Goal: Navigation & Orientation: Find specific page/section

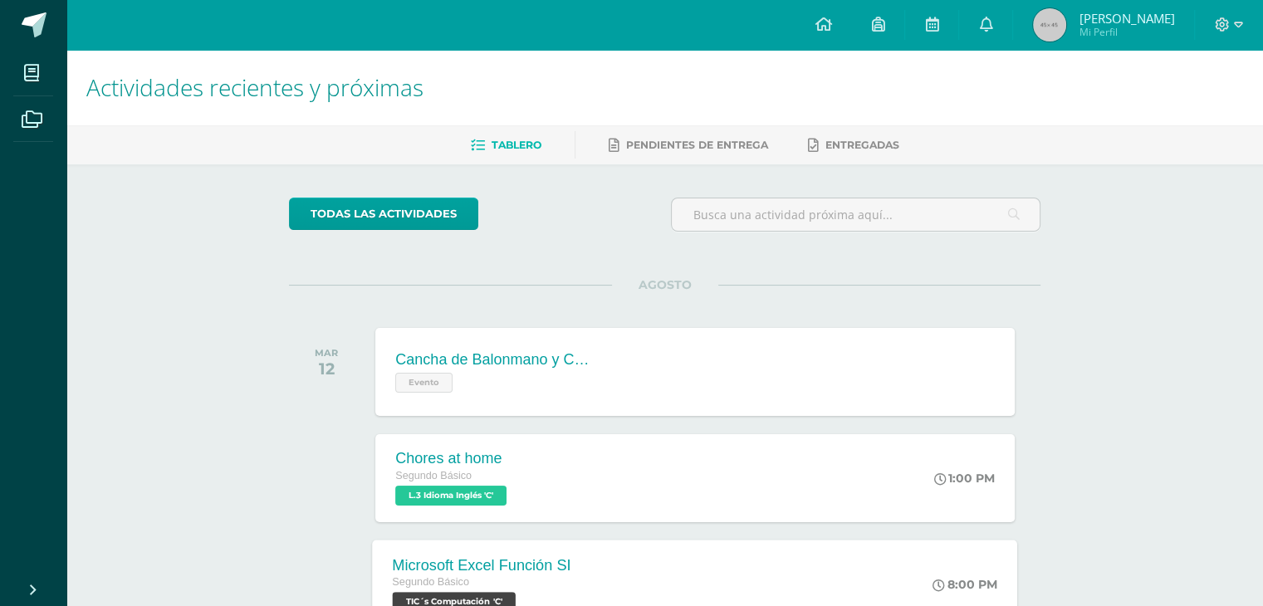
click at [545, 581] on div "Segundo Básico" at bounding box center [482, 583] width 179 height 18
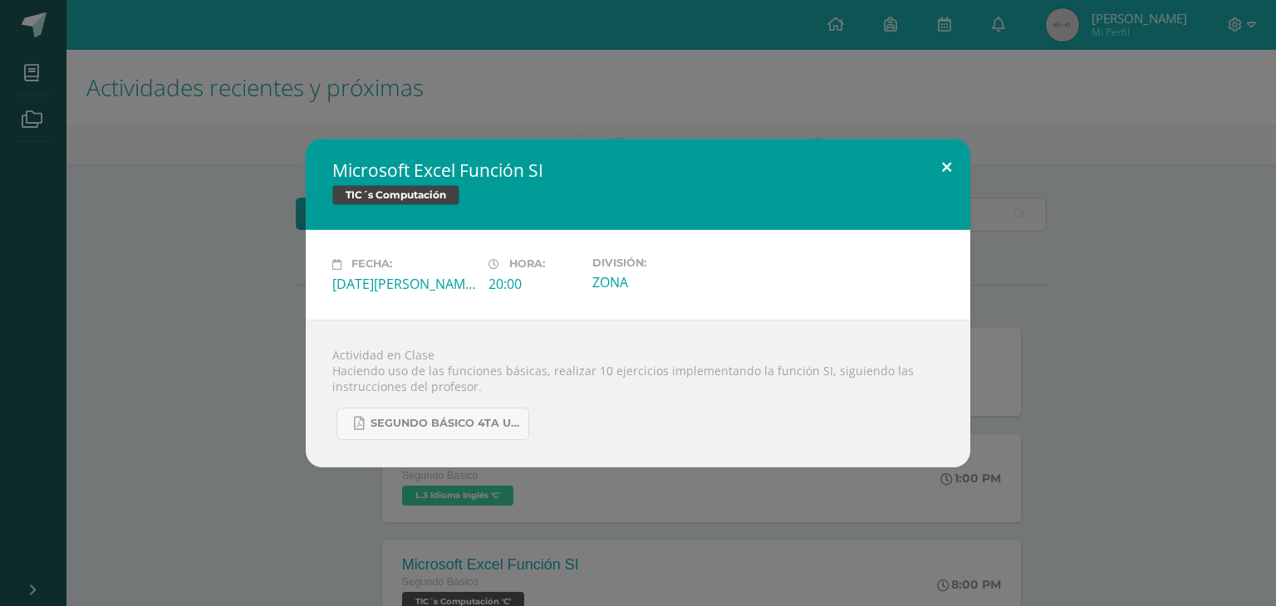
click at [945, 180] on button at bounding box center [946, 167] width 47 height 56
